Goal: Navigation & Orientation: Find specific page/section

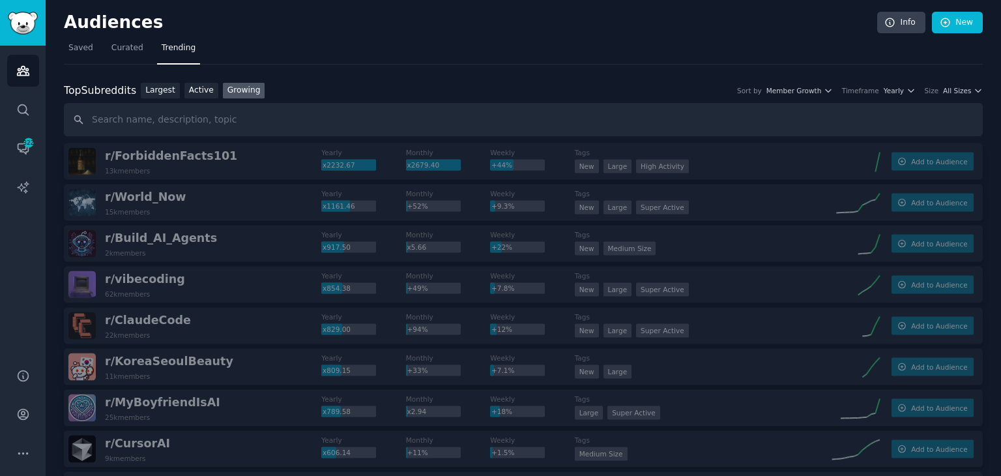
click at [102, 49] on nav "Saved Curated Trending" at bounding box center [523, 51] width 919 height 27
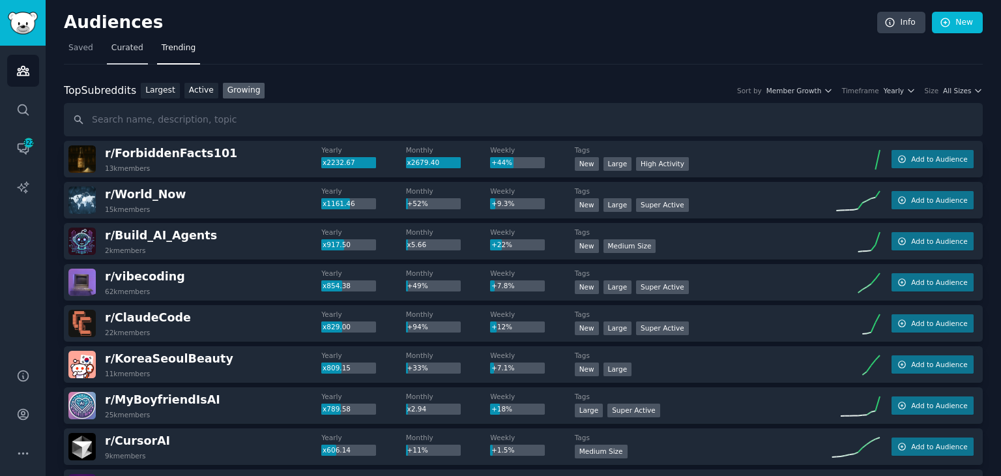
click at [120, 53] on span "Curated" at bounding box center [127, 48] width 32 height 12
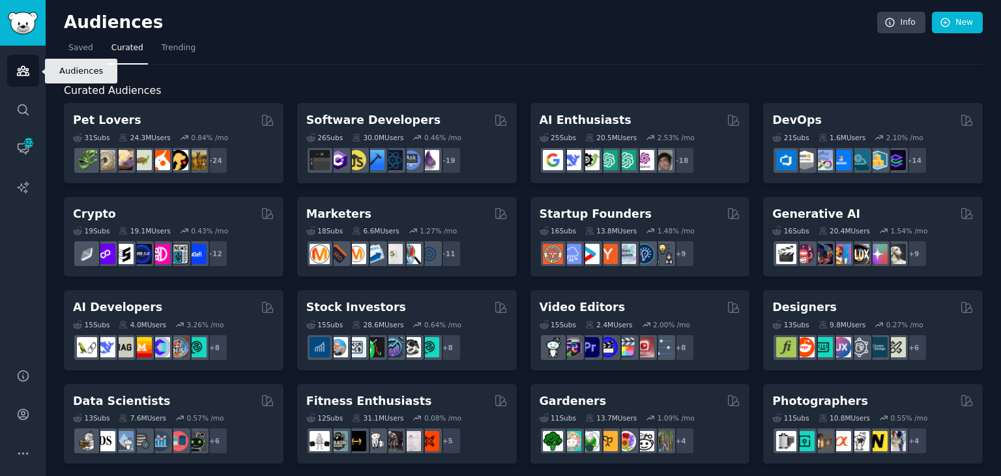
click at [32, 74] on link "Audiences" at bounding box center [23, 71] width 32 height 32
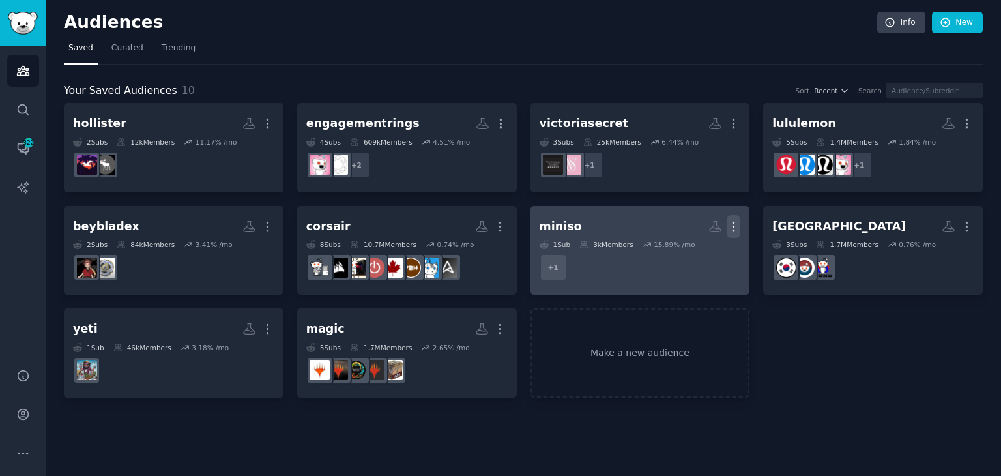
click at [731, 232] on icon "button" at bounding box center [734, 227] width 14 height 14
click at [694, 256] on p "Delete" at bounding box center [698, 254] width 30 height 14
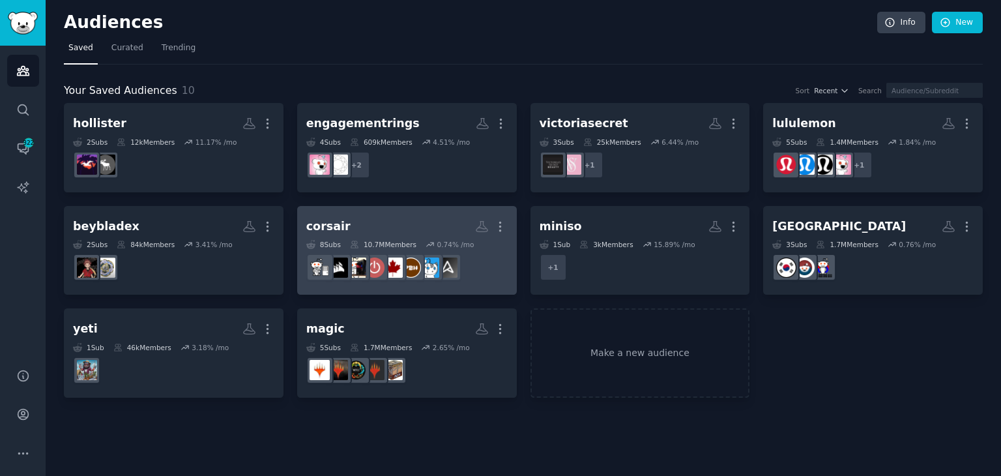
click at [424, 215] on h2 "corsair More" at bounding box center [406, 226] width 201 height 23
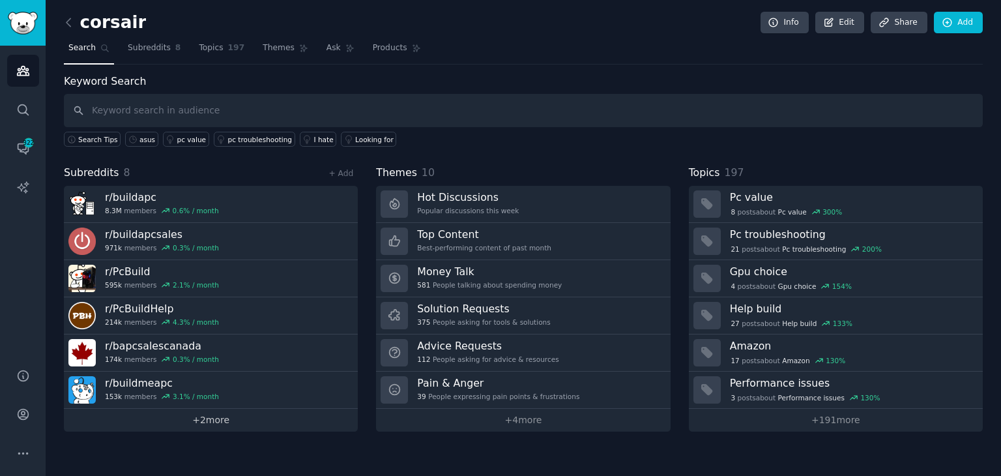
click at [265, 415] on link "+ 2 more" at bounding box center [211, 420] width 294 height 23
